Goal: Information Seeking & Learning: Learn about a topic

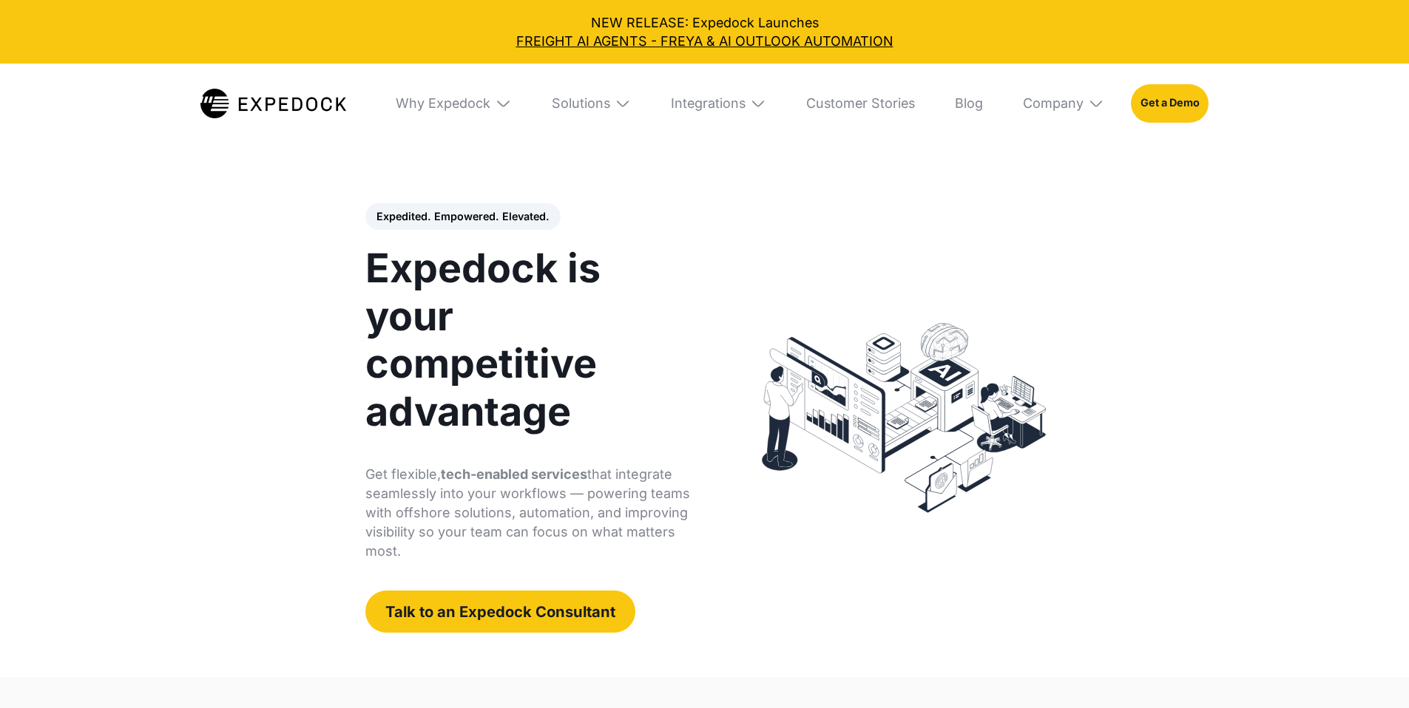
select select
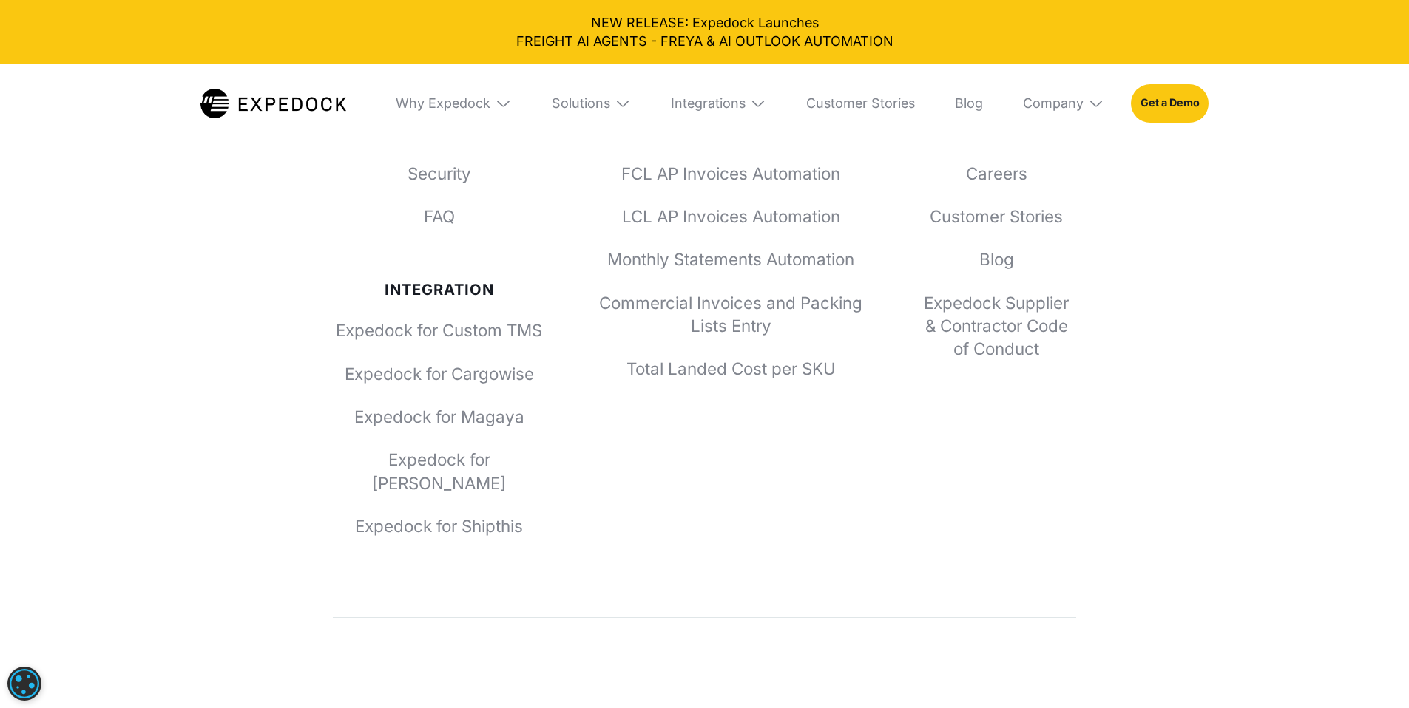
scroll to position [5957, 0]
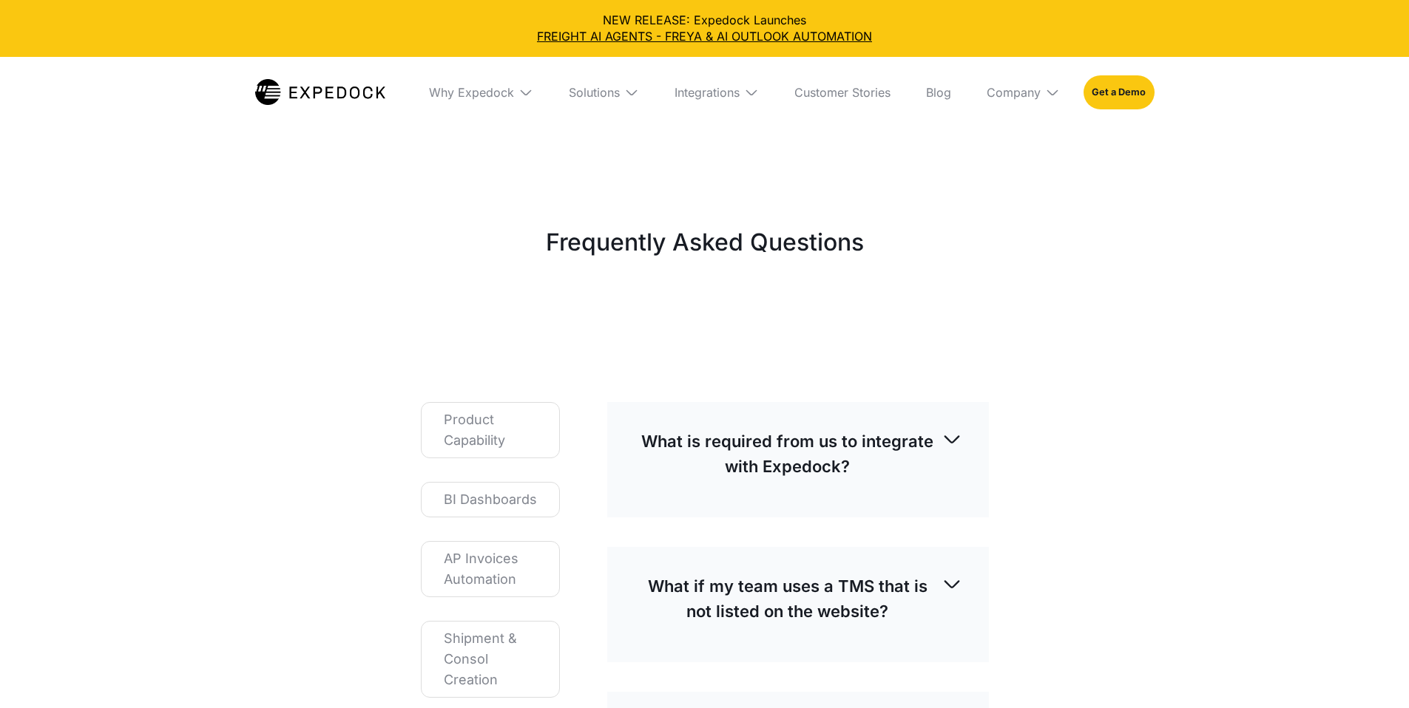
select select
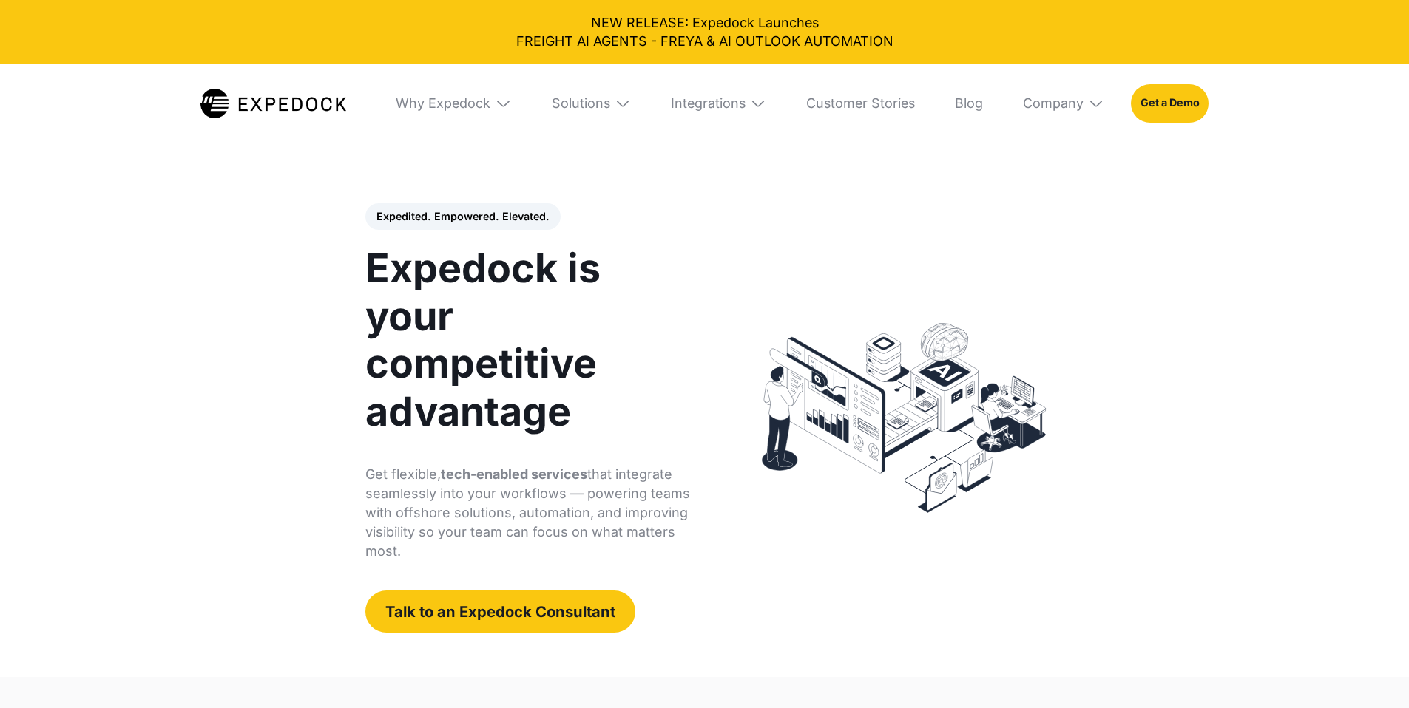
select select
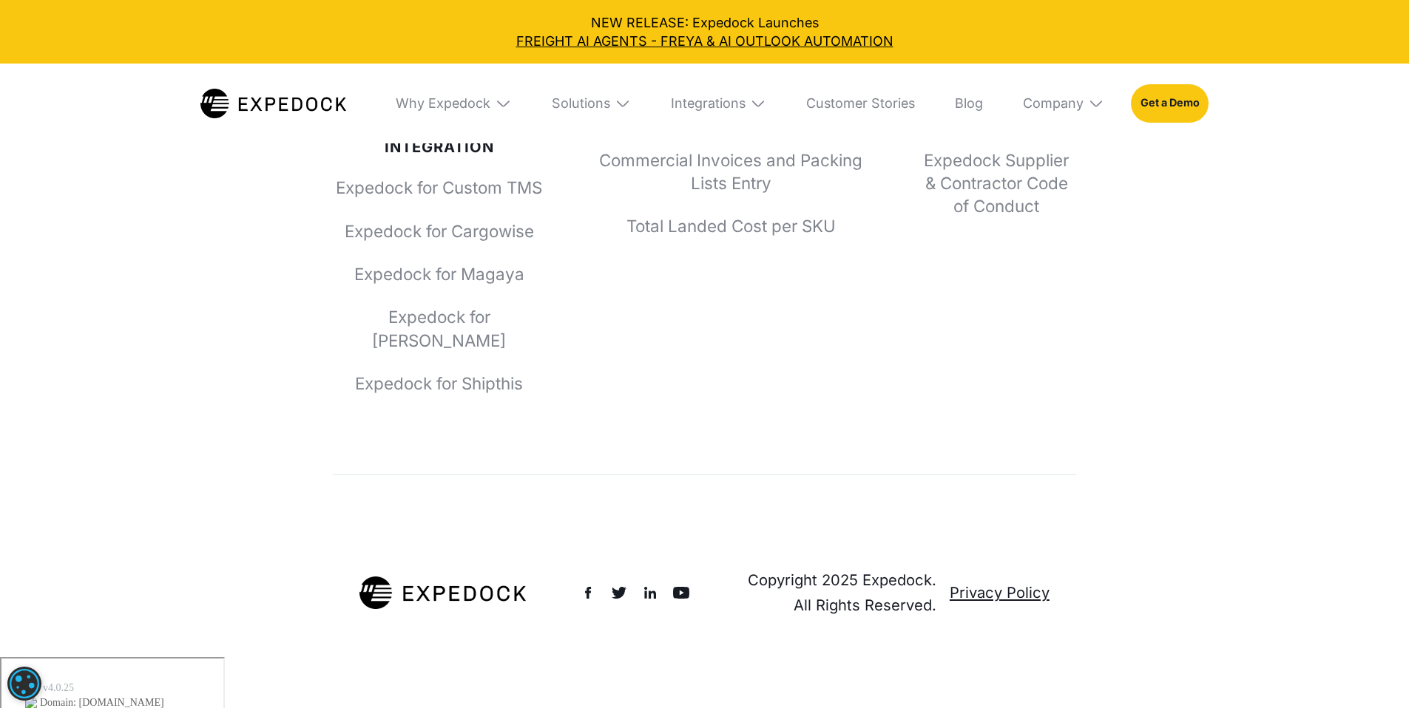
scroll to position [6117, 0]
